Goal: Task Accomplishment & Management: Manage account settings

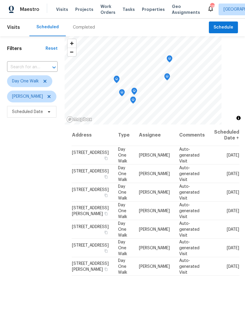
click at [103, 14] on span "Work Orders" at bounding box center [108, 10] width 15 height 12
click at [46, 82] on icon at bounding box center [45, 81] width 5 height 5
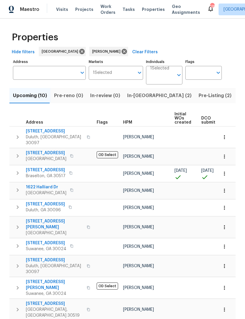
click at [195, 100] on button "Pre-Listing (2)" at bounding box center [215, 95] width 40 height 15
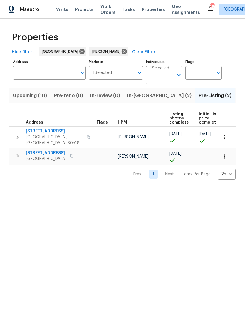
click at [51, 156] on span "Gainesville, GA 30506" at bounding box center [46, 159] width 41 height 6
click at [54, 132] on span "6095 Blackberry Ln" at bounding box center [54, 131] width 57 height 6
click at [140, 97] on span "In-reno (2)" at bounding box center [159, 96] width 64 height 8
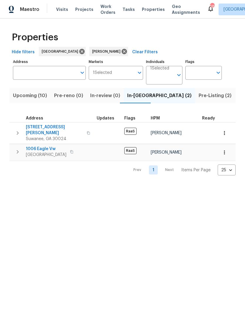
click at [48, 146] on span "1006 Eagle Vw" at bounding box center [46, 149] width 41 height 6
click at [58, 128] on span "4270 Laurel Grove Trce" at bounding box center [54, 130] width 57 height 12
click at [38, 100] on button "Upcoming (10)" at bounding box center [29, 95] width 41 height 15
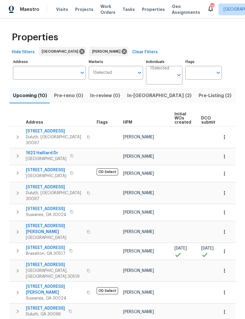
scroll to position [2, 0]
click at [41, 245] on span "9036 Lexington Ct" at bounding box center [46, 248] width 40 height 6
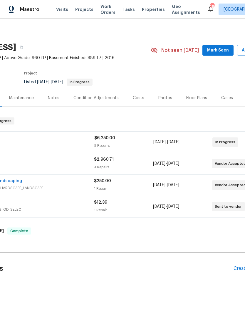
scroll to position [0, 65]
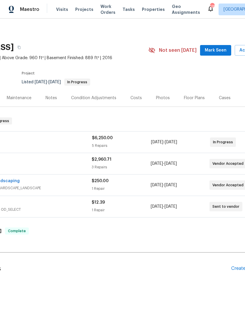
click at [222, 50] on span "Mark Seen" at bounding box center [216, 50] width 22 height 7
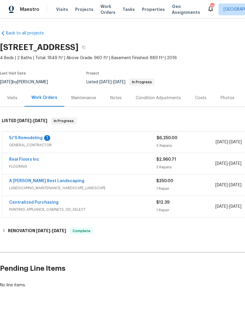
scroll to position [0, 0]
click at [36, 143] on span "GENERAL_CONTRACTOR" at bounding box center [83, 145] width 148 height 6
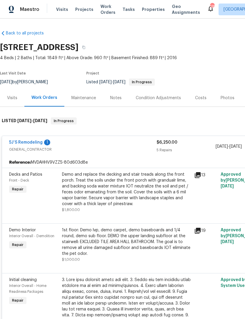
click at [35, 144] on link "5J’S Remodeling" at bounding box center [26, 142] width 34 height 4
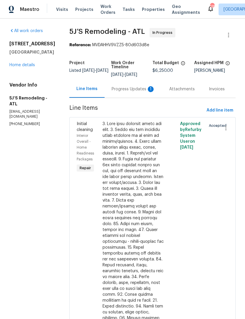
click at [144, 89] on div "Progress Updates 1" at bounding box center [134, 89] width 44 height 6
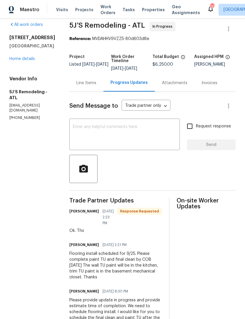
click at [126, 127] on textarea at bounding box center [125, 134] width 104 height 21
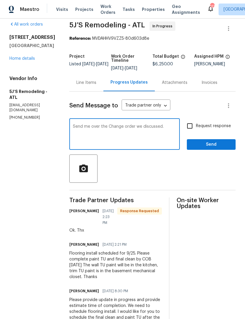
type textarea "Send me over the Change order we discussed."
click at [191, 129] on input "Request response" at bounding box center [190, 126] width 12 height 12
checkbox input "true"
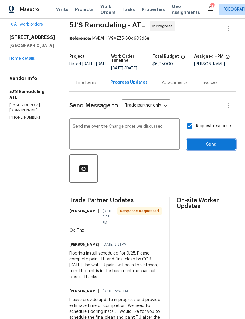
click at [217, 146] on span "Send" at bounding box center [211, 144] width 39 height 7
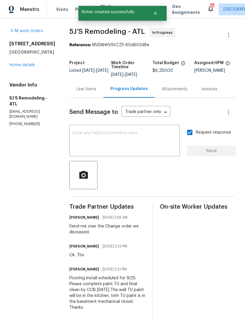
click at [33, 66] on div "6105 Crystal Cove Trl Gainesville, GA 30506 Home details" at bounding box center [32, 54] width 46 height 27
click at [28, 67] on link "Home details" at bounding box center [22, 65] width 26 height 4
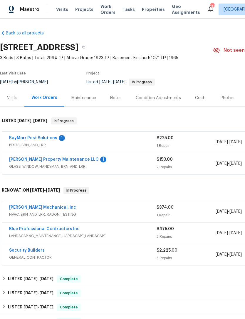
click at [50, 161] on link "Glen Property Maintenance LLC" at bounding box center [54, 159] width 90 height 4
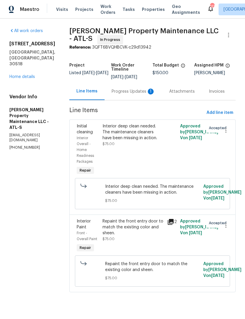
click at [138, 94] on div "Progress Updates 1" at bounding box center [134, 92] width 44 height 6
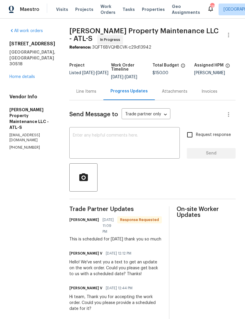
click at [26, 75] on link "Home details" at bounding box center [22, 77] width 26 height 4
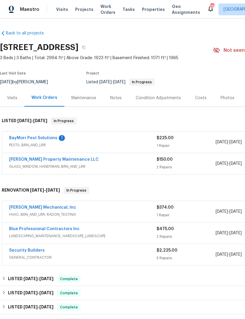
click at [46, 139] on link "BayMorr Pest Solutions" at bounding box center [33, 138] width 48 height 4
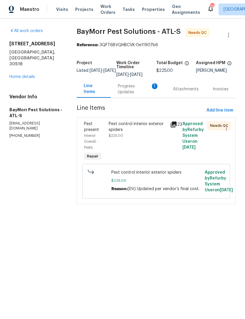
click at [129, 93] on div "Progress Updates 1" at bounding box center [138, 89] width 41 height 12
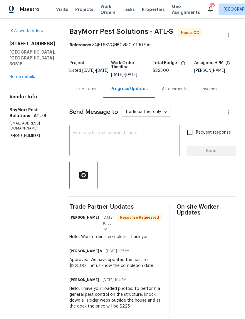
click at [33, 75] on link "Home details" at bounding box center [22, 77] width 26 height 4
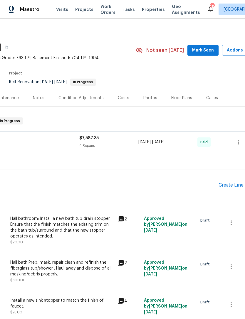
scroll to position [0, 77]
click at [210, 51] on span "Mark Seen" at bounding box center [203, 50] width 22 height 7
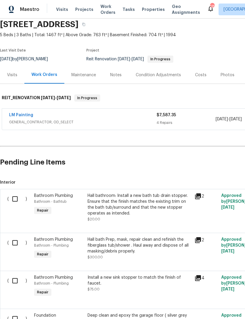
scroll to position [23, 0]
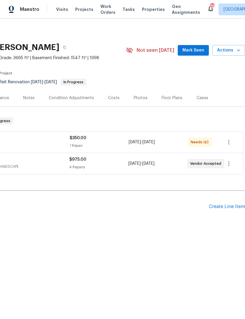
scroll to position [0, 87]
click at [202, 44] on div "[STREET_ADDRESS][PERSON_NAME] 5 Beds | 4 1/2 Baths | Total: 5212 ft² | Above Gr…" at bounding box center [79, 50] width 332 height 21
click at [198, 49] on span "Mark Seen" at bounding box center [194, 50] width 22 height 7
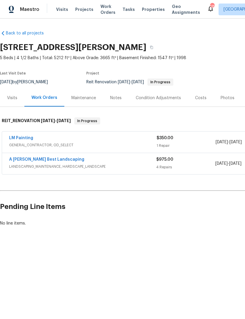
scroll to position [0, 0]
click at [25, 139] on link "LM Painting" at bounding box center [21, 138] width 24 height 4
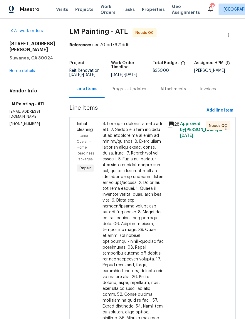
click at [29, 69] on link "Home details" at bounding box center [22, 71] width 26 height 4
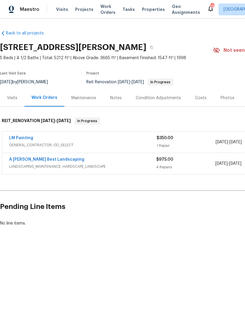
click at [122, 186] on div "Back to all projects 4270 Laurel Grove Trce, Suwanee, GA 30024 5 Beds | 4 1/2 B…" at bounding box center [166, 128] width 332 height 205
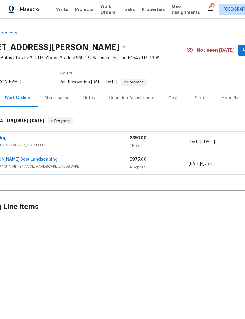
scroll to position [0, 73]
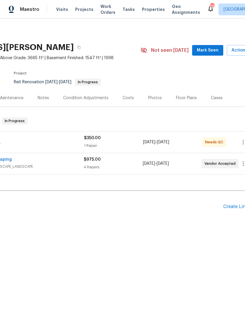
click at [211, 53] on span "Mark Seen" at bounding box center [208, 50] width 22 height 7
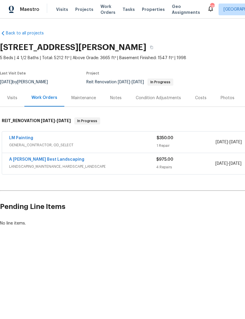
scroll to position [0, 0]
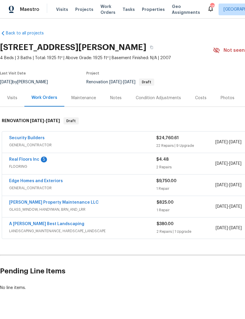
click at [21, 159] on link "Real Floors Inc" at bounding box center [24, 159] width 30 height 4
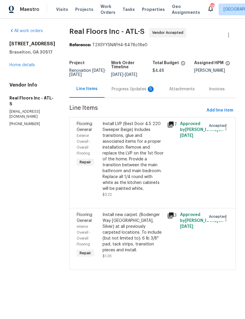
click at [131, 92] on div "Progress Updates 5" at bounding box center [134, 89] width 44 height 6
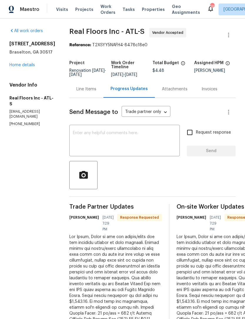
click at [91, 92] on div "Line Items" at bounding box center [87, 89] width 20 height 6
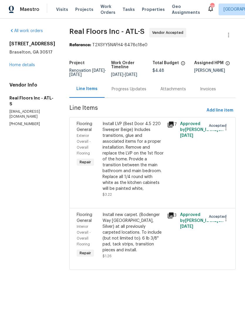
click at [135, 237] on div "Install new carpet. (Bodenger Way 945 Winter Ash, Silver) at all previously car…" at bounding box center [133, 232] width 61 height 41
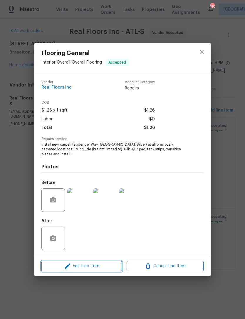
click at [87, 268] on span "Edit Line Item" at bounding box center [81, 265] width 77 height 7
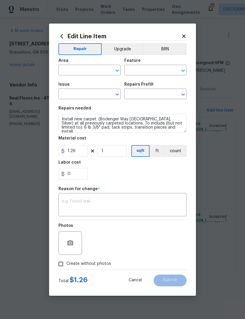
type input "Interior Overall"
type input "Overall Flooring"
type input "Flooring General"
type input "Carpet LVL 1 - Bodenger Way (Silver) $1.26"
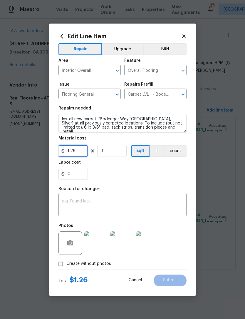
click at [77, 154] on input "1.26" at bounding box center [73, 151] width 29 height 12
type input "877.86"
click at [128, 205] on textarea at bounding box center [122, 205] width 121 height 12
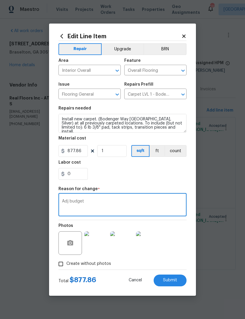
type textarea "Adj budget"
click at [172, 281] on span "Submit" at bounding box center [170, 280] width 14 height 4
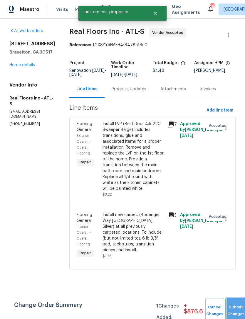
click at [236, 311] on span "Submit Changes" at bounding box center [236, 311] width 13 height 14
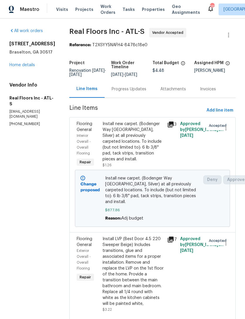
click at [135, 260] on div "Install LVP (Best Door 4.5 220 Sweeper Beige) Includes transitions, glue and as…" at bounding box center [133, 271] width 61 height 71
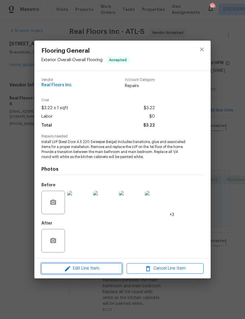
click at [87, 269] on span "Edit Line Item" at bounding box center [81, 268] width 77 height 7
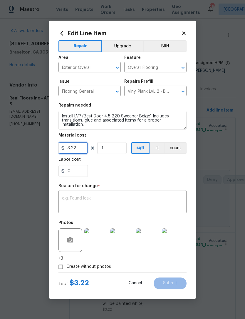
click at [82, 149] on input "3.22" at bounding box center [73, 148] width 29 height 12
click at [130, 203] on textarea at bounding box center [122, 202] width 121 height 12
type input "7250.6"
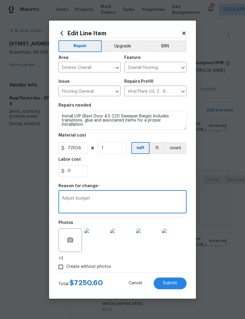
type textarea "Adjust budget"
click at [175, 282] on span "Submit" at bounding box center [170, 283] width 14 height 4
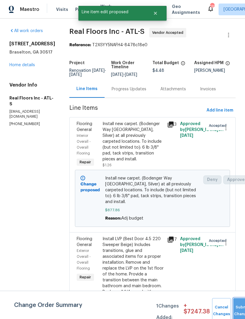
click at [239, 310] on span "Submit Changes" at bounding box center [243, 311] width 13 height 14
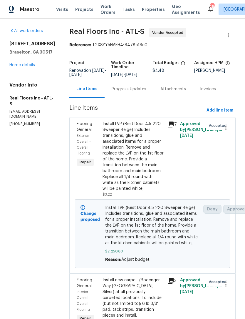
click at [30, 65] on link "Home details" at bounding box center [22, 65] width 26 height 4
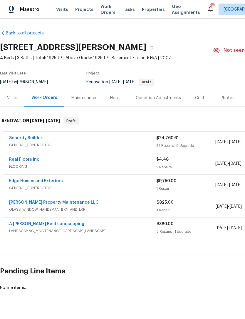
click at [119, 101] on div "Notes" at bounding box center [116, 97] width 26 height 17
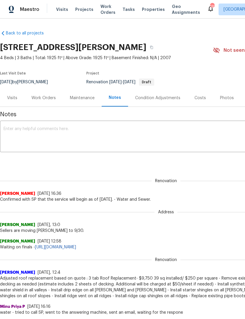
click at [111, 138] on textarea at bounding box center [166, 137] width 325 height 21
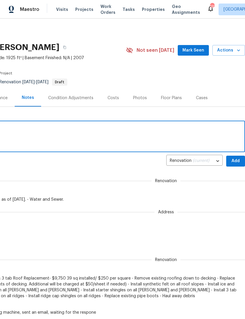
scroll to position [0, 87]
type textarea "Adjusted flooring budget"
click at [237, 163] on span "Add" at bounding box center [235, 160] width 9 height 7
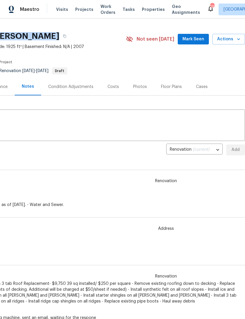
scroll to position [11, 87]
click at [203, 36] on span "Mark Seen" at bounding box center [194, 38] width 22 height 7
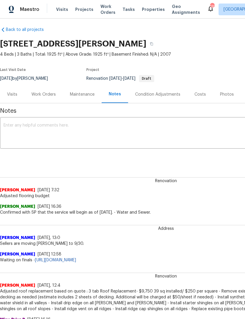
scroll to position [3, 0]
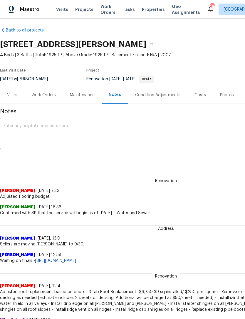
click at [53, 96] on div "Work Orders" at bounding box center [43, 95] width 24 height 6
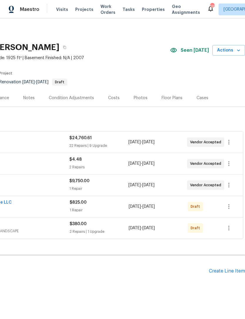
scroll to position [0, 87]
click at [227, 146] on button "button" at bounding box center [229, 142] width 14 height 14
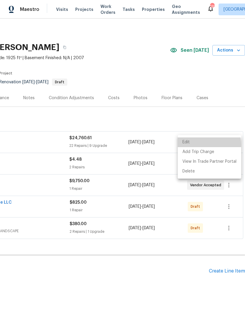
click at [199, 145] on li "Edit" at bounding box center [210, 142] width 64 height 10
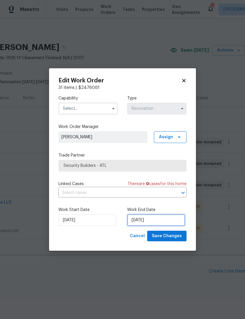
click at [156, 224] on input "10/22/2025" at bounding box center [156, 220] width 58 height 12
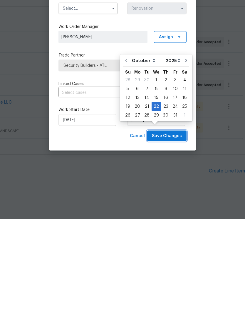
click at [180, 232] on span "Save Changes" at bounding box center [167, 235] width 30 height 7
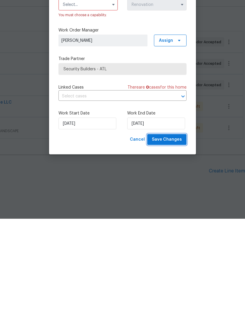
scroll to position [11, 0]
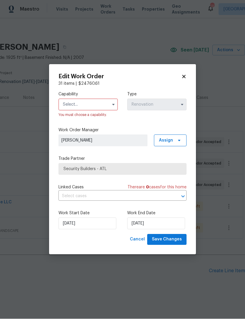
click at [112, 104] on icon "button" at bounding box center [113, 104] width 5 height 5
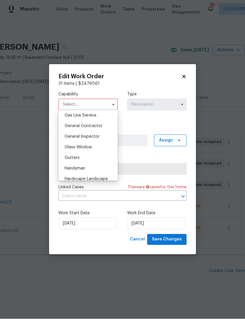
scroll to position [271, 0]
click at [100, 128] on span "General Contractor" at bounding box center [84, 127] width 38 height 4
type input "General Contractor"
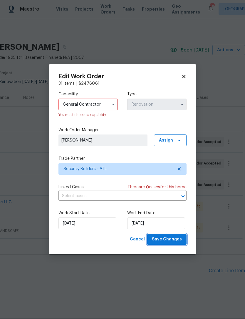
click at [177, 240] on span "Save Changes" at bounding box center [167, 239] width 30 height 7
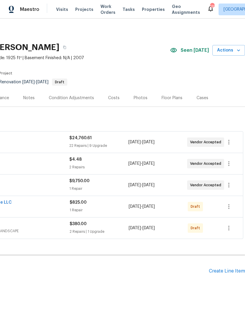
scroll to position [0, 87]
click at [230, 182] on icon "button" at bounding box center [229, 185] width 7 height 7
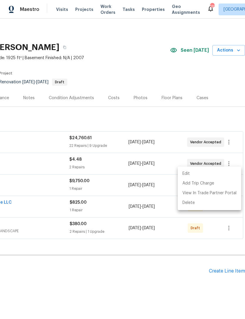
click at [202, 173] on li "Edit" at bounding box center [210, 174] width 64 height 10
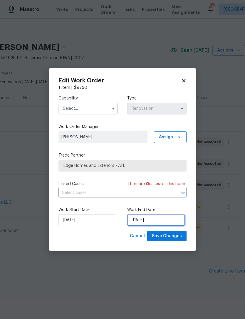
click at [161, 221] on input "10/13/2025" at bounding box center [156, 220] width 58 height 12
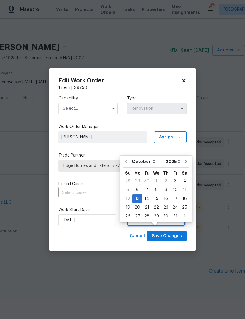
scroll to position [12, 0]
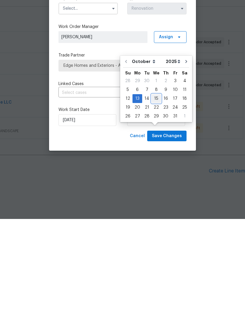
click at [157, 194] on div "15" at bounding box center [156, 198] width 9 height 8
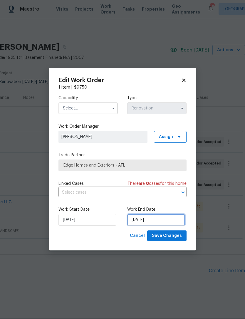
click at [162, 220] on input "10/15/2025" at bounding box center [156, 220] width 58 height 12
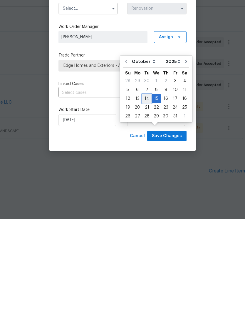
click at [145, 194] on div "14" at bounding box center [146, 198] width 9 height 8
type input "10/14/2025"
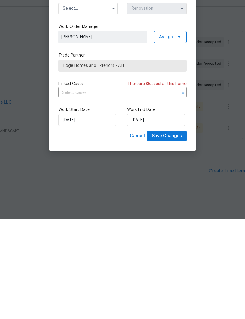
scroll to position [11, 0]
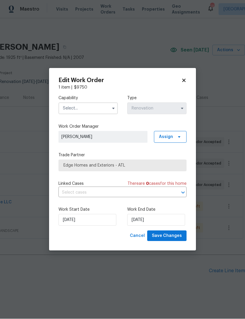
click at [110, 108] on button "button" at bounding box center [113, 108] width 7 height 7
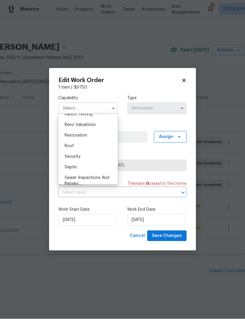
scroll to position [574, 0]
click at [94, 149] on div "Roof" at bounding box center [88, 147] width 56 height 11
type input "Roof"
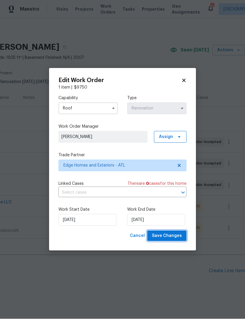
click at [183, 238] on button "Save Changes" at bounding box center [166, 236] width 39 height 11
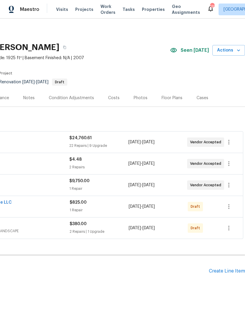
scroll to position [0, 87]
click at [231, 225] on icon "button" at bounding box center [229, 228] width 7 height 7
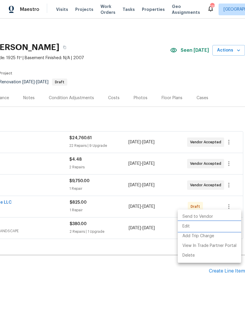
click at [198, 226] on li "Edit" at bounding box center [210, 227] width 64 height 10
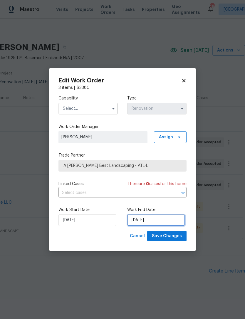
click at [164, 219] on input "10/6/2025" at bounding box center [156, 220] width 58 height 12
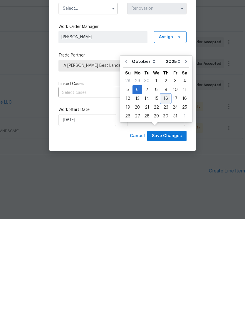
click at [165, 194] on div "16" at bounding box center [165, 198] width 9 height 8
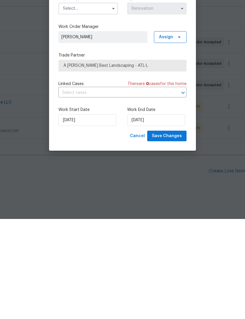
scroll to position [11, 0]
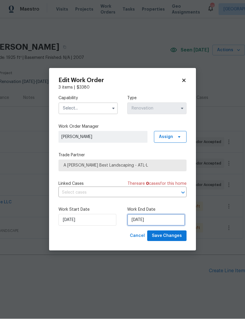
click at [164, 220] on input "10/16/2025" at bounding box center [156, 220] width 58 height 12
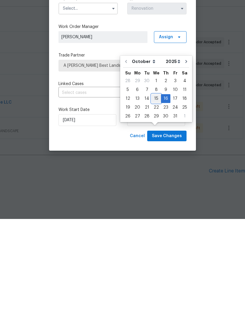
click at [156, 194] on div "15" at bounding box center [156, 198] width 9 height 8
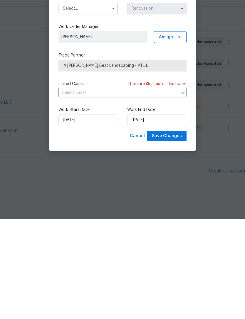
type input "10/15/2025"
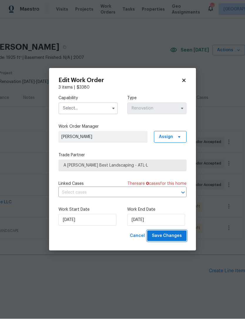
click at [172, 237] on span "Save Changes" at bounding box center [167, 235] width 30 height 7
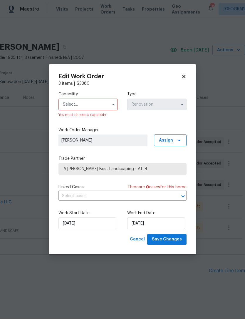
click at [109, 100] on input "text" at bounding box center [88, 105] width 59 height 12
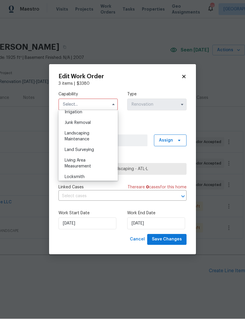
scroll to position [373, 0]
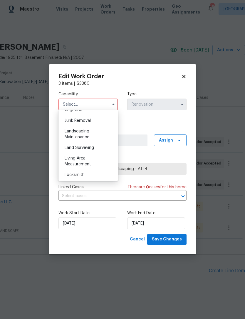
click at [91, 136] on div "Landscaping Maintenance" at bounding box center [88, 134] width 56 height 16
type input "Landscaping Maintenance"
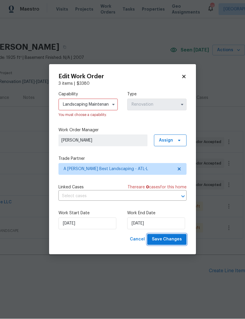
click at [178, 240] on span "Save Changes" at bounding box center [167, 239] width 30 height 7
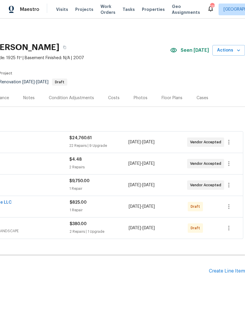
scroll to position [0, 87]
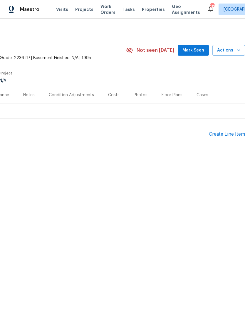
scroll to position [0, 87]
click at [196, 54] on span "Mark Seen" at bounding box center [194, 50] width 22 height 7
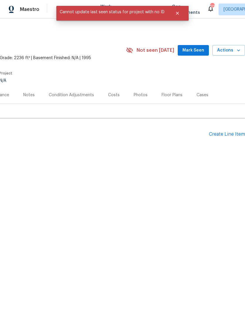
click at [194, 46] on button "Mark Seen" at bounding box center [193, 50] width 31 height 11
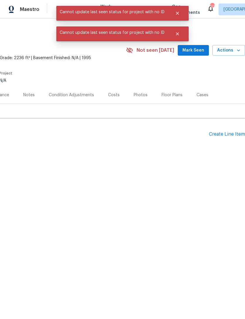
click at [195, 49] on span "Mark Seen" at bounding box center [194, 50] width 22 height 7
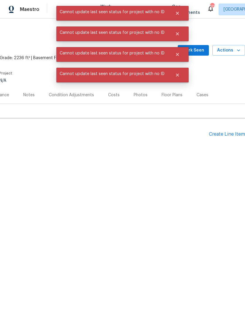
click at [195, 52] on span "Mark Seen" at bounding box center [194, 50] width 22 height 7
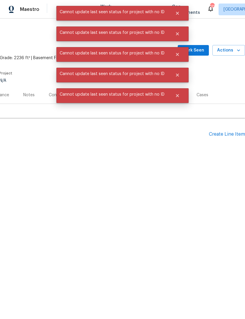
click at [195, 52] on span "Mark Seen" at bounding box center [194, 50] width 22 height 7
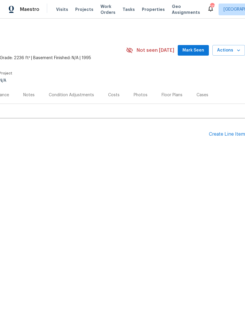
click at [174, 0] on div "Maestro Visits Projects Work Orders Tasks Properties Geo Assignments 112 [GEOGR…" at bounding box center [122, 9] width 245 height 19
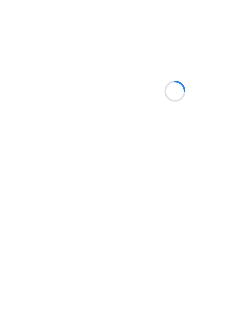
scroll to position [96, 0]
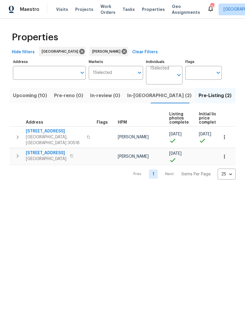
scroll to position [96, 0]
